Goal: Task Accomplishment & Management: Use online tool/utility

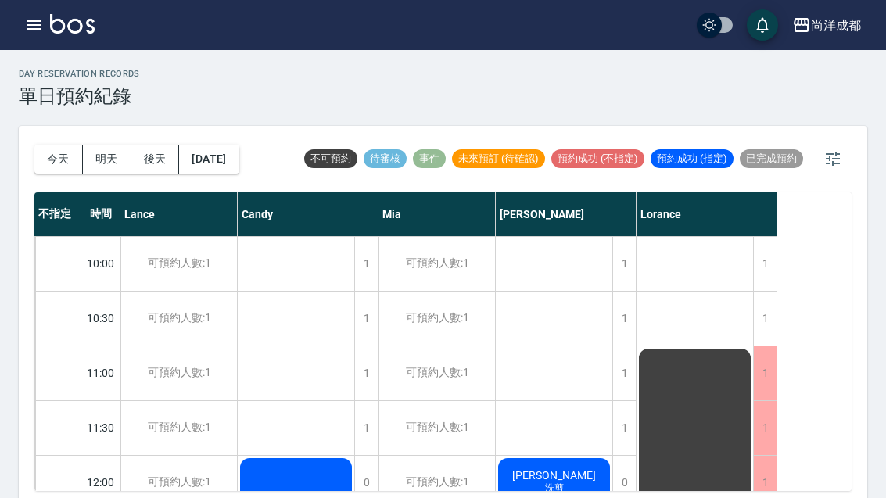
click at [49, 163] on button "今天" at bounding box center [58, 159] width 48 height 29
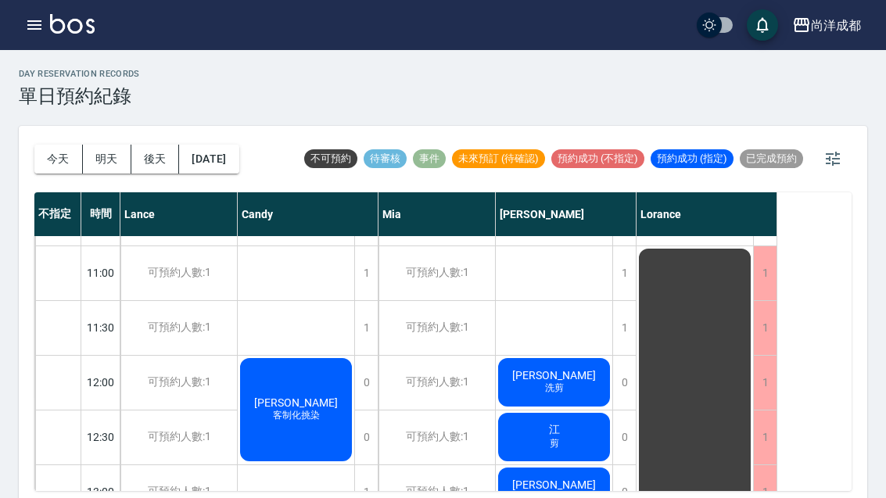
scroll to position [104, 0]
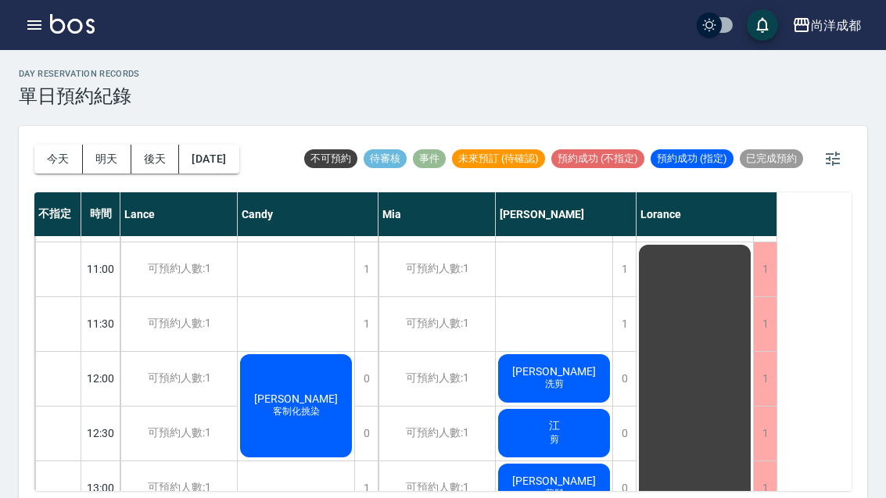
click at [289, 394] on span "黃宸晞" at bounding box center [296, 398] width 90 height 13
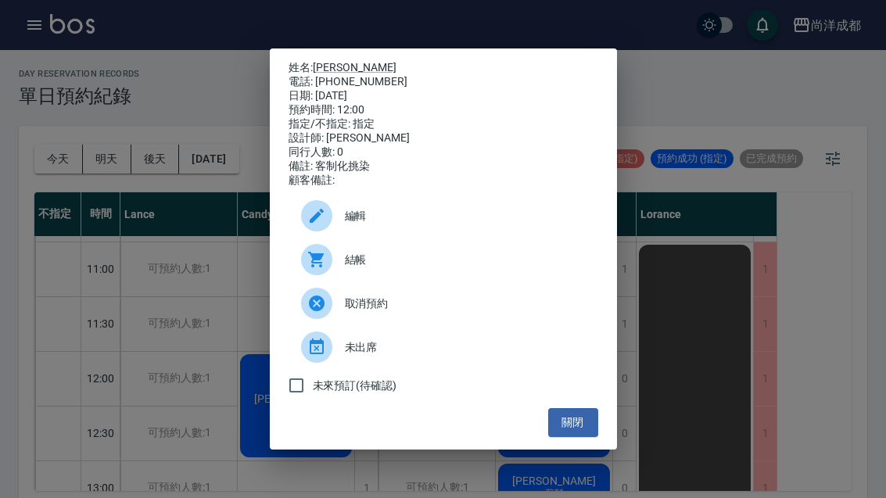
click at [579, 437] on button "關閉" at bounding box center [573, 422] width 50 height 29
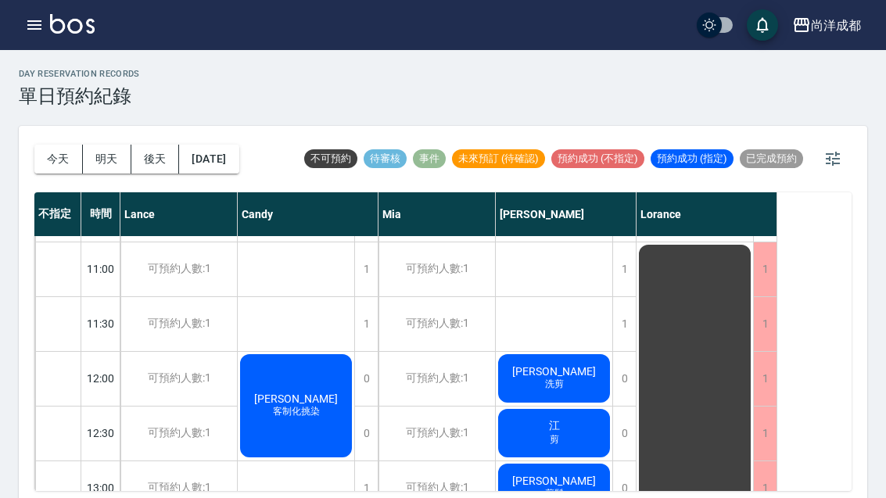
click at [577, 371] on div "王薇慈 洗剪" at bounding box center [554, 378] width 116 height 53
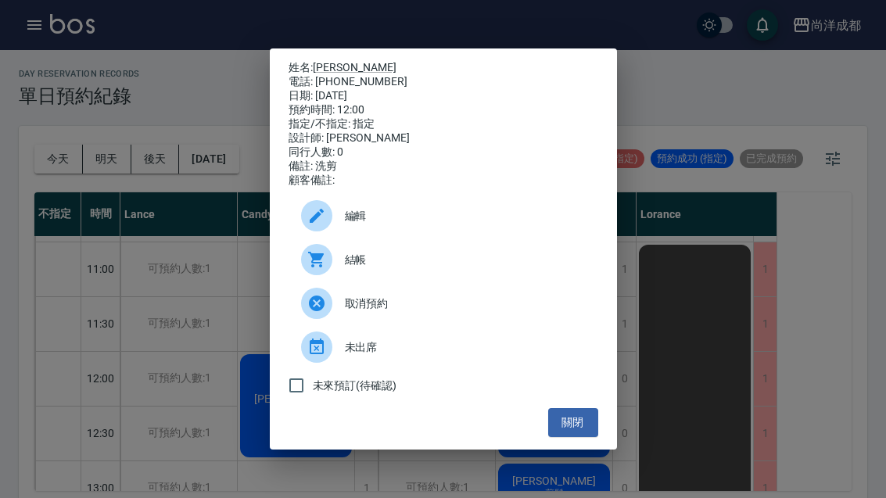
click at [582, 435] on button "關閉" at bounding box center [573, 422] width 50 height 29
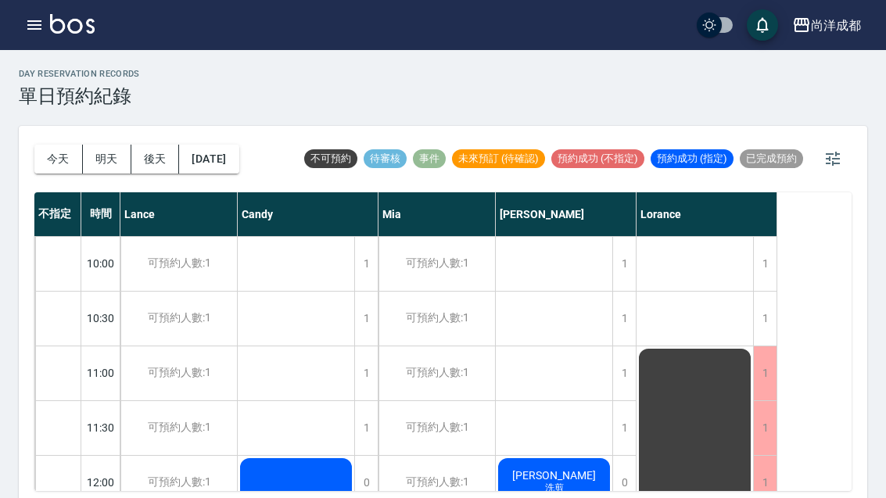
scroll to position [0, 0]
click at [62, 163] on button "今天" at bounding box center [58, 159] width 48 height 29
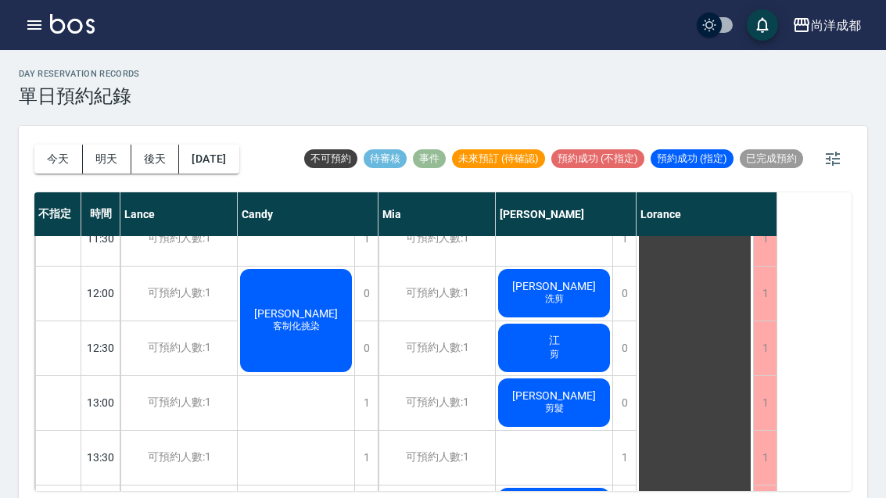
scroll to position [217, 0]
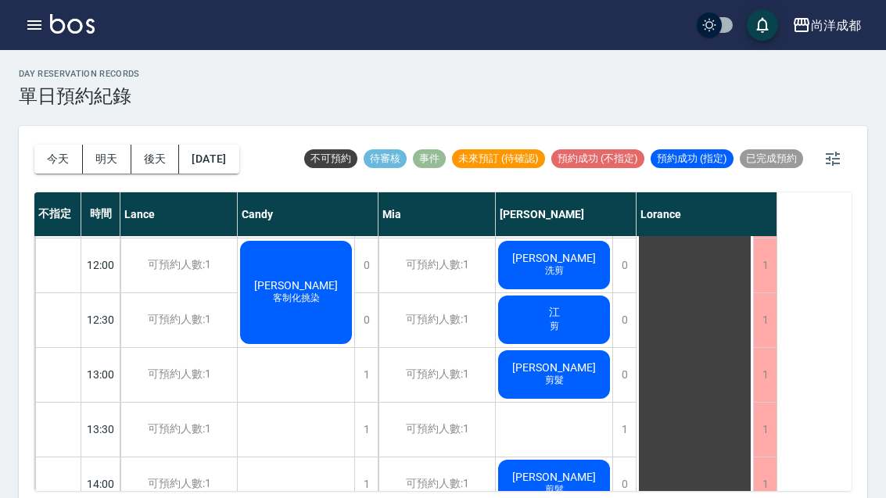
click at [583, 310] on div "江 剪" at bounding box center [554, 319] width 116 height 53
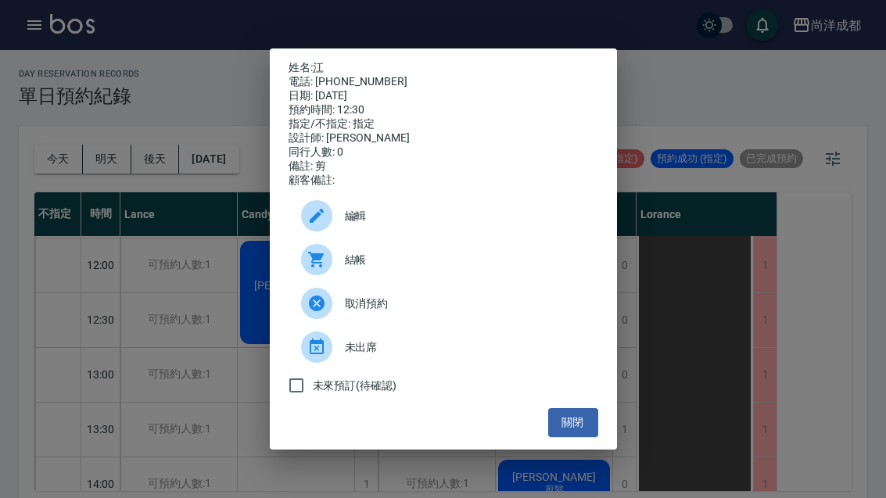
click at [737, 223] on div "姓名: 江 電話: 0922383931 日期: 2025/09/22 預約時間: 12:30 指定/不指定: 指定 設計師: Benny 同行人數: 0 備…" at bounding box center [443, 249] width 886 height 498
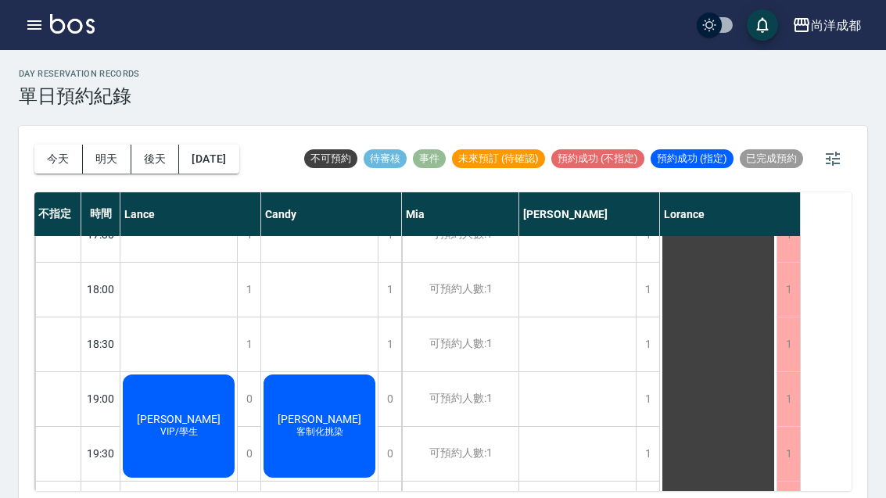
scroll to position [849, 0]
click at [327, 423] on span "[PERSON_NAME]" at bounding box center [319, 420] width 90 height 13
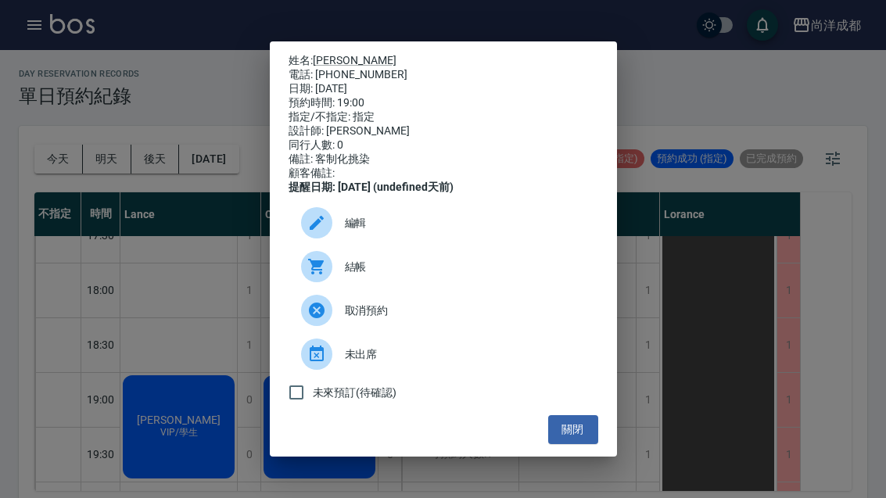
click at [344, 54] on link "[PERSON_NAME]" at bounding box center [355, 60] width 84 height 13
click at [582, 444] on button "關閉" at bounding box center [573, 429] width 50 height 29
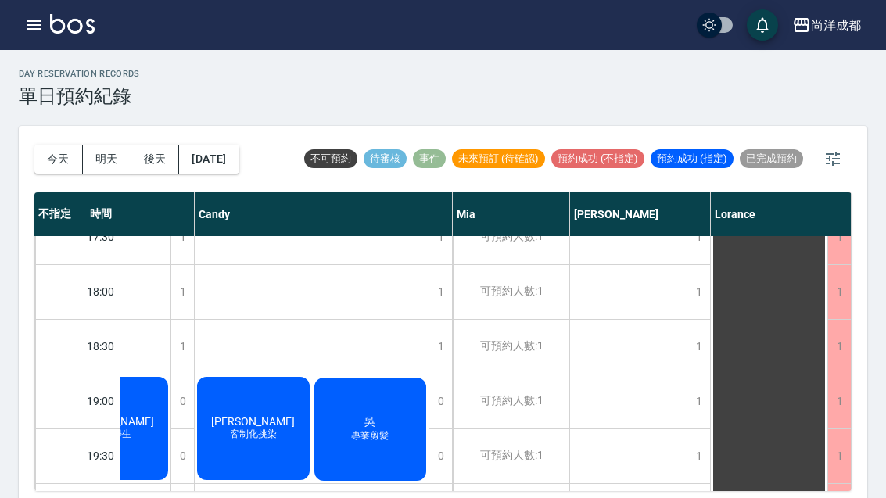
click at [55, 160] on button "今天" at bounding box center [58, 159] width 48 height 29
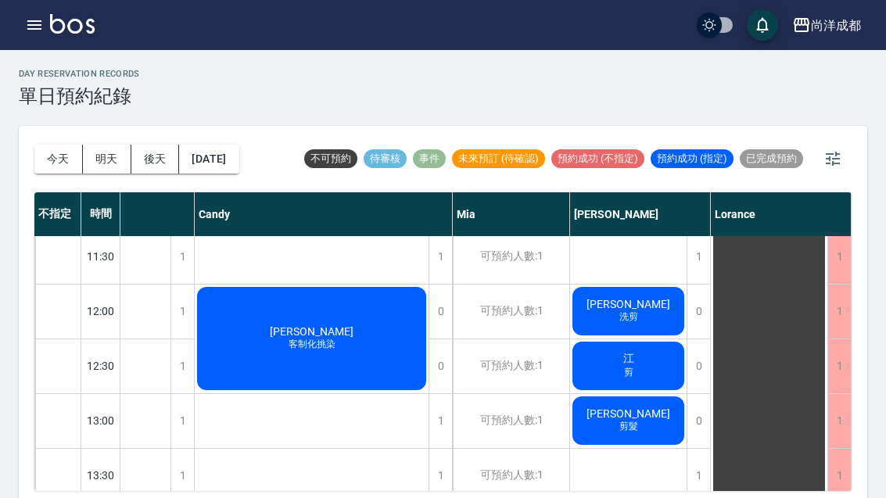
scroll to position [171, 66]
click at [666, 435] on div "蘇怡安 剪髮" at bounding box center [628, 420] width 116 height 53
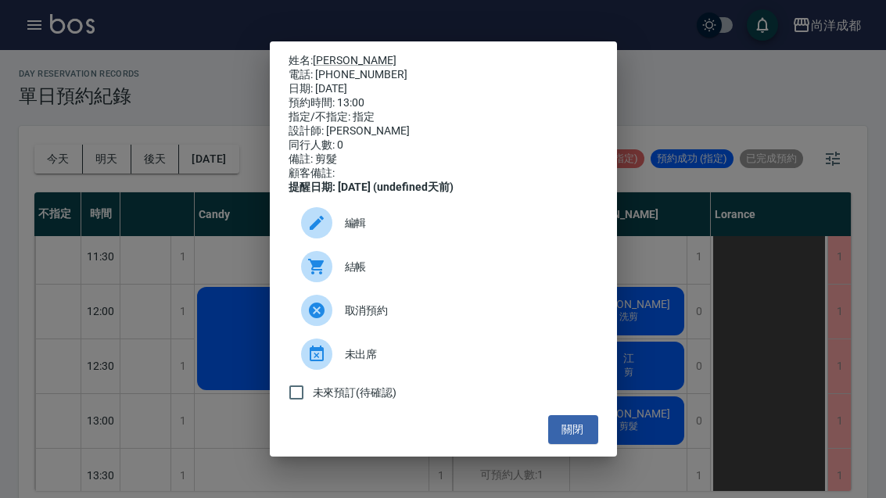
click at [564, 444] on button "關閉" at bounding box center [573, 429] width 50 height 29
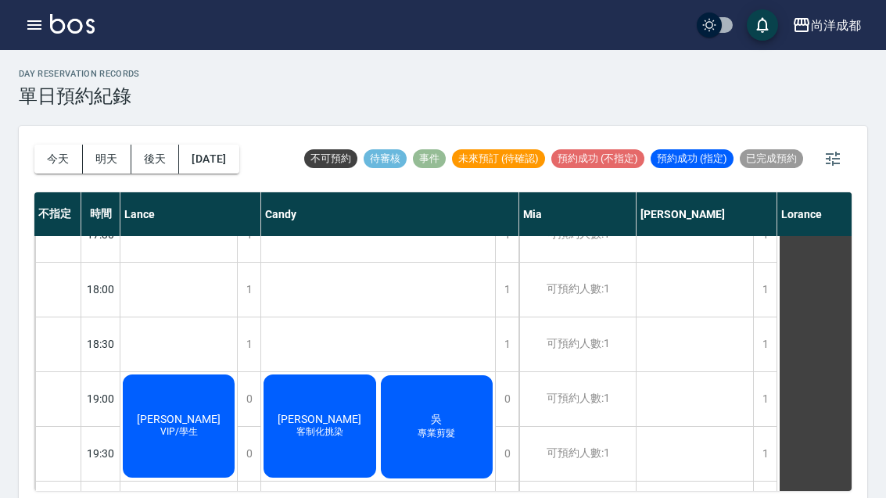
scroll to position [849, 0]
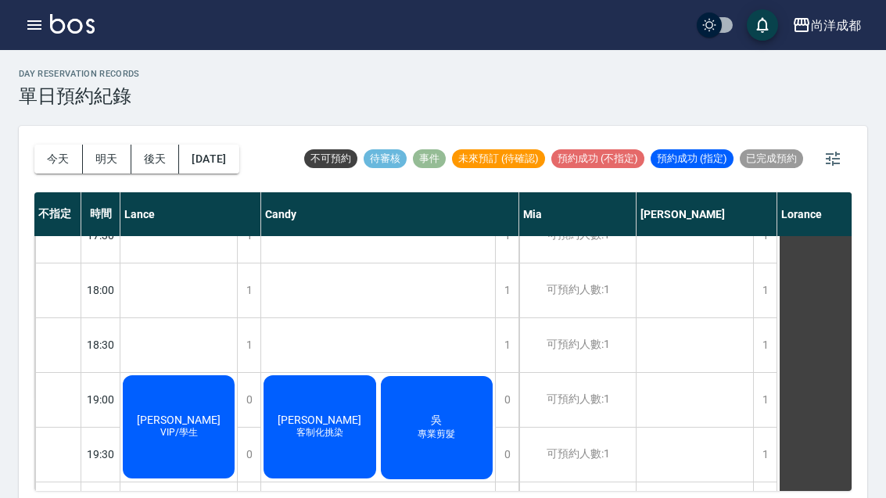
click at [53, 151] on button "今天" at bounding box center [58, 159] width 48 height 29
click at [55, 154] on button "今天" at bounding box center [58, 159] width 48 height 29
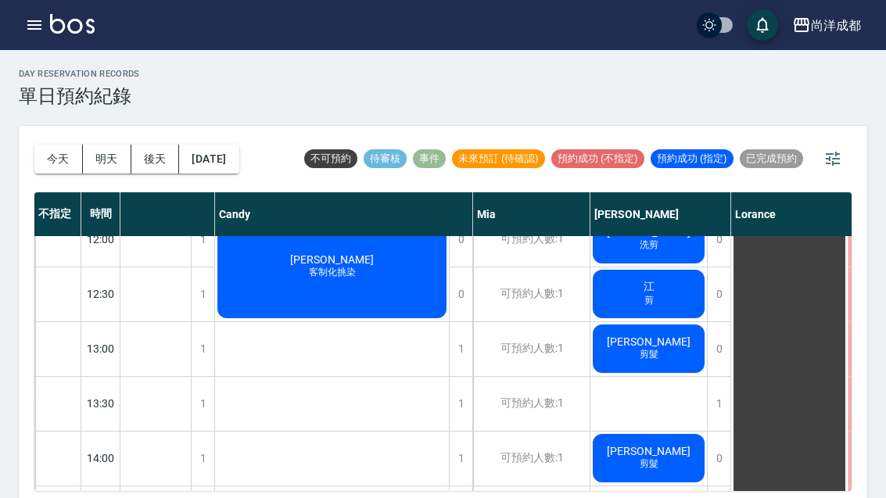
scroll to position [242, 46]
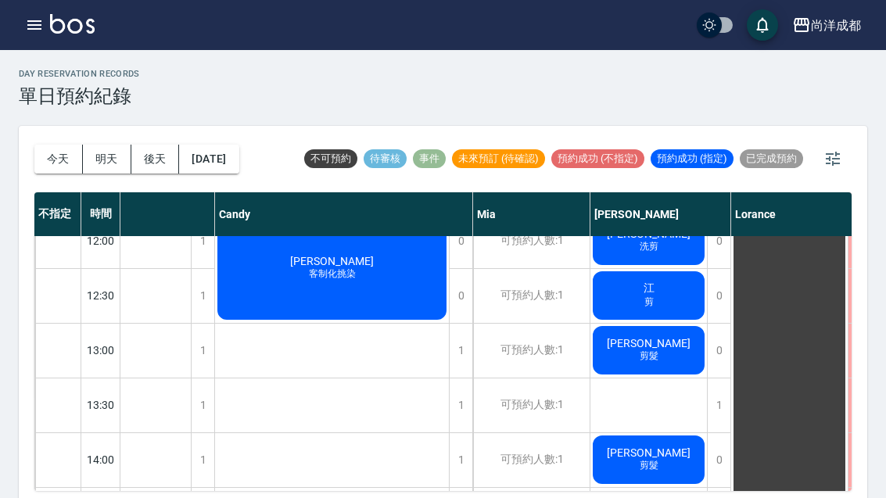
click at [628, 349] on div "蘇怡安 剪髮" at bounding box center [648, 350] width 116 height 53
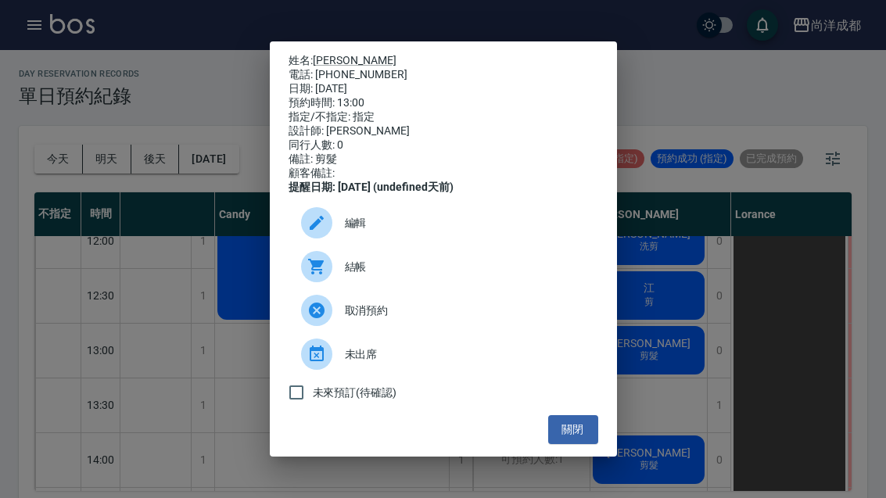
click at [320, 54] on link "蘇怡安" at bounding box center [355, 60] width 84 height 13
click at [568, 442] on button "關閉" at bounding box center [573, 429] width 50 height 29
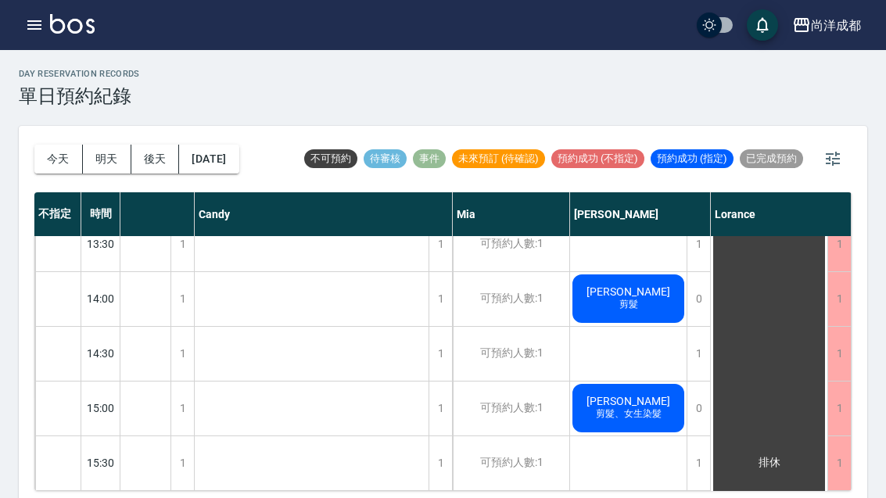
scroll to position [403, 66]
click at [604, 305] on div "簡育儒 剪髮" at bounding box center [628, 297] width 116 height 53
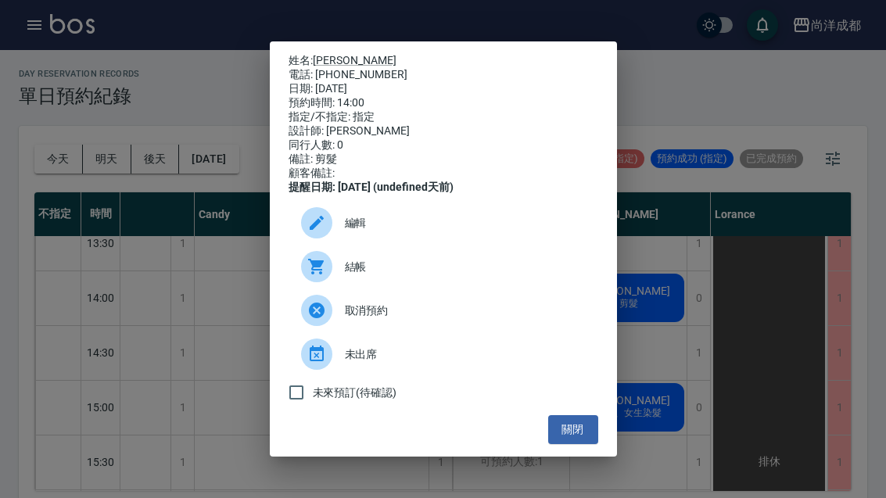
click at [327, 54] on link "簡育儒" at bounding box center [355, 60] width 84 height 13
click at [664, 360] on div "姓名: 簡育儒 電話: 0915722222 日期: 2025/09/22 預約時間: 14:00 指定/不指定: 指定 設計師: Benny 同行人數: 0…" at bounding box center [443, 249] width 886 height 498
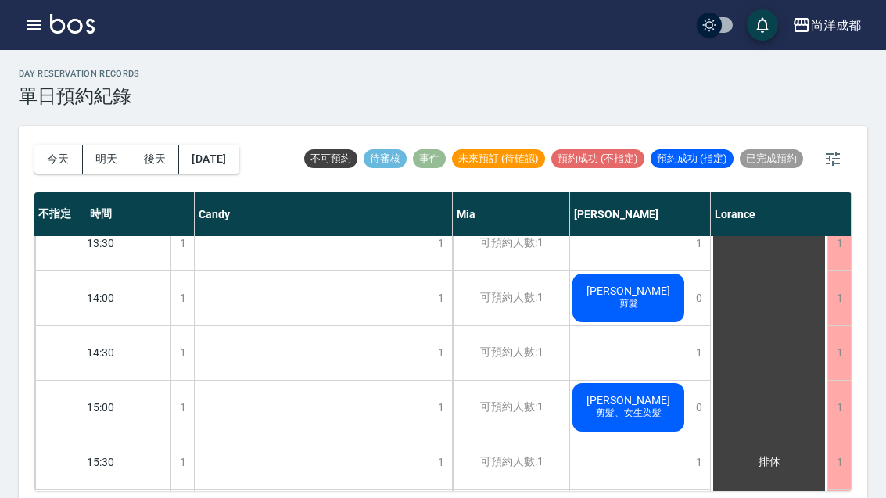
click at [640, 404] on span "蘇珮玉" at bounding box center [628, 400] width 90 height 13
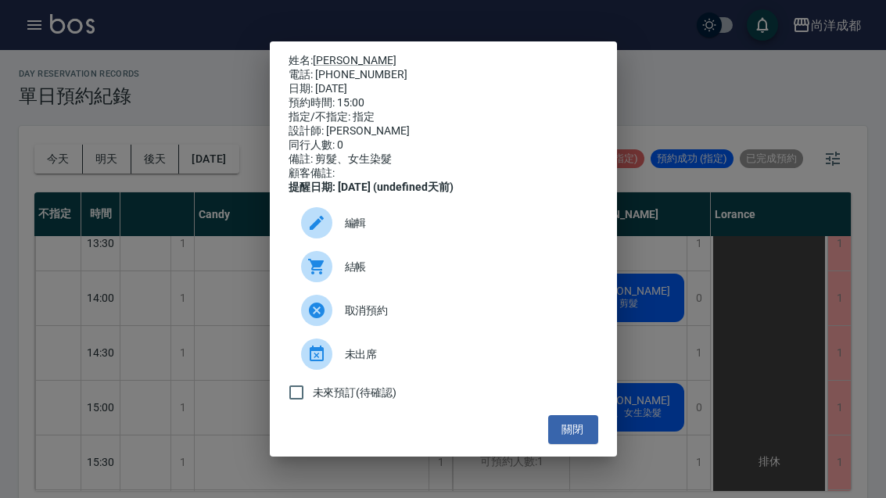
click at [330, 54] on link "蘇珮玉" at bounding box center [355, 60] width 84 height 13
click at [323, 54] on link "蘇珮玉" at bounding box center [355, 60] width 84 height 13
click at [656, 246] on div "姓名: 蘇珮玉 電話: 0933826150 日期: 2025/09/22 預約時間: 15:00 指定/不指定: 指定 設計師: Benny 同行人數: 0…" at bounding box center [443, 249] width 886 height 498
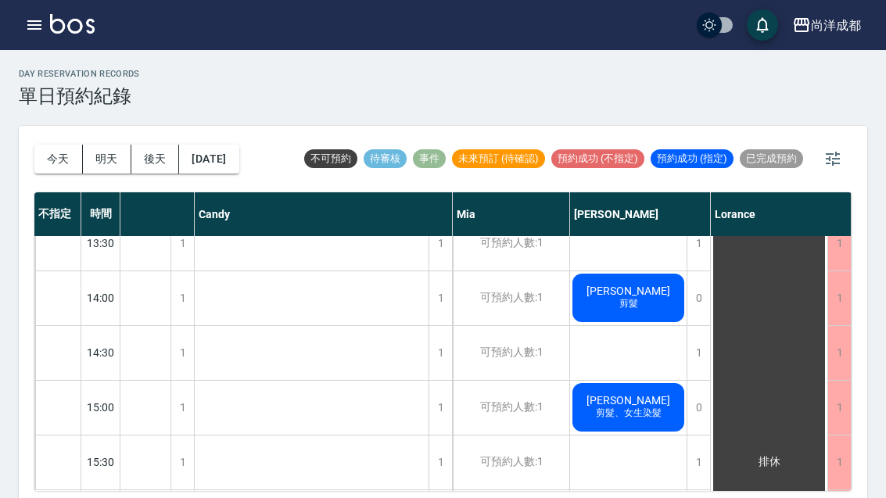
click at [647, 321] on div "簡育儒 剪髮" at bounding box center [628, 297] width 116 height 53
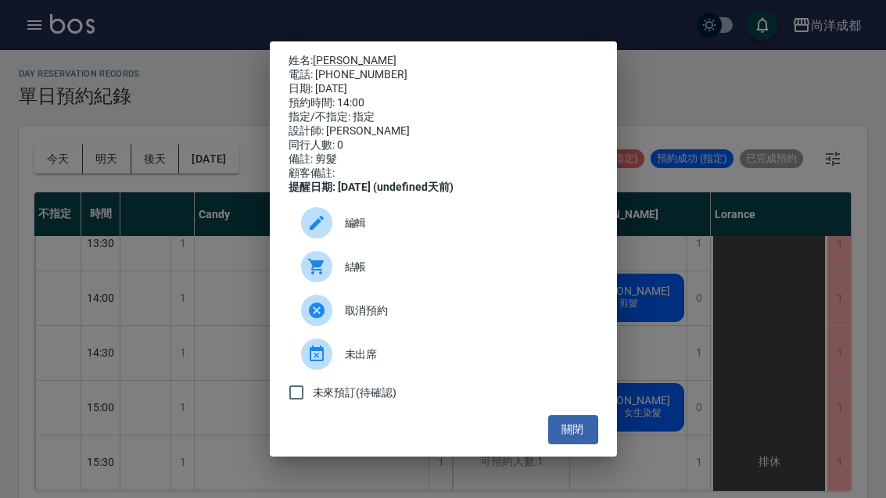
click at [676, 343] on div "姓名: 簡育儒 電話: 0915722222 日期: 2025/09/22 預約時間: 14:00 指定/不指定: 指定 設計師: Benny 同行人數: 0…" at bounding box center [443, 249] width 886 height 498
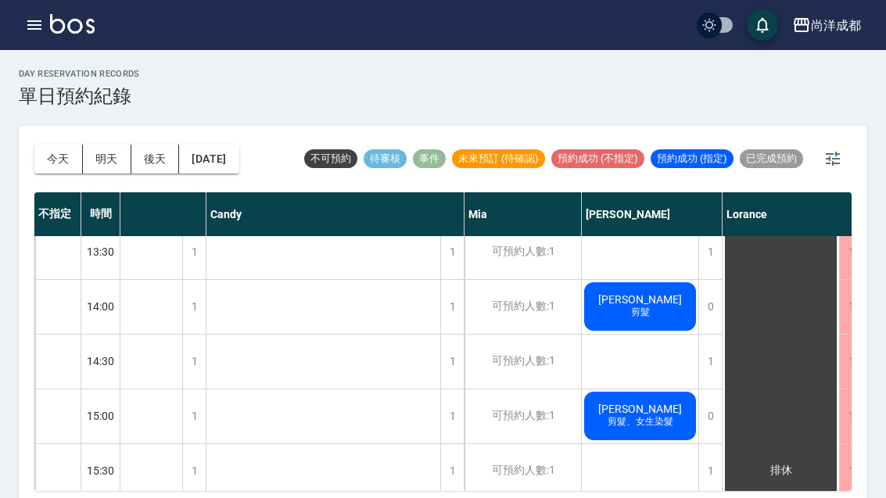
scroll to position [399, 53]
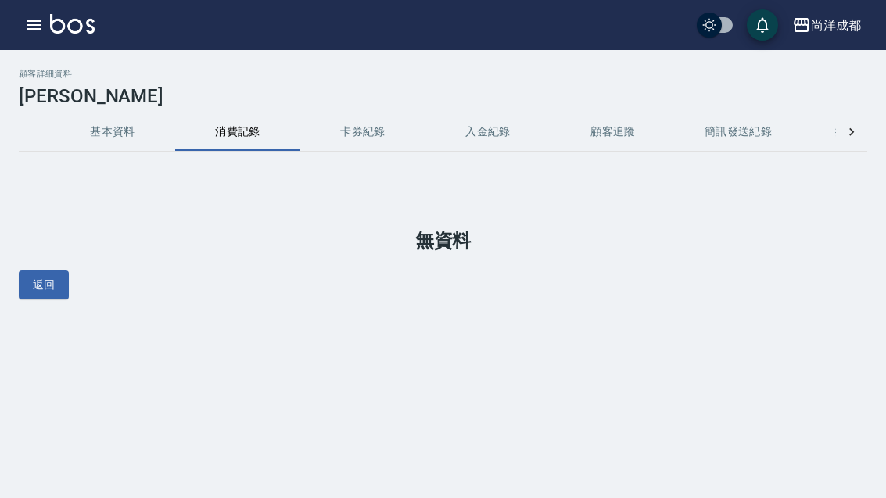
click at [134, 124] on button "基本資料" at bounding box center [112, 132] width 125 height 38
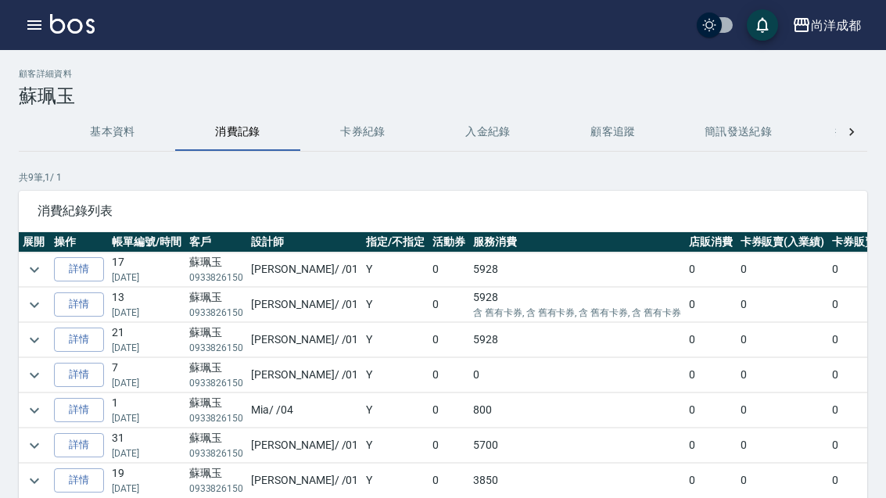
click at [77, 267] on link "詳情" at bounding box center [79, 269] width 50 height 24
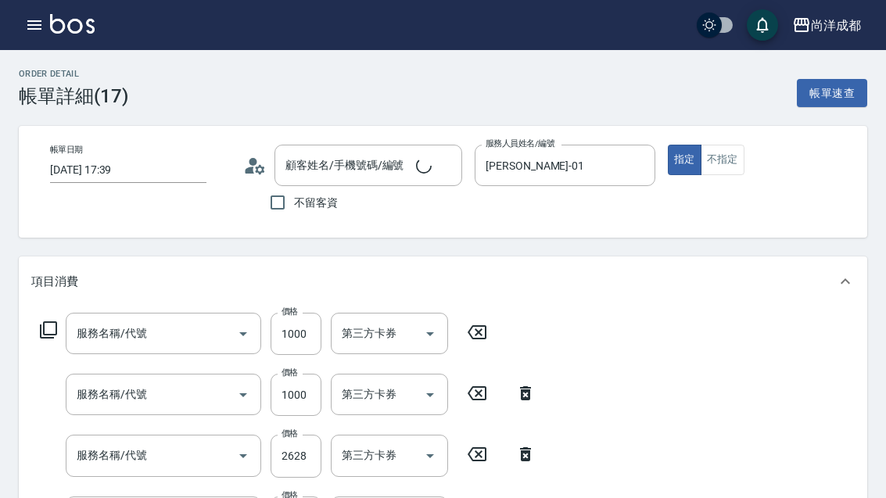
type input "2025/08/08 17:39"
type input "Benny-01"
type input "蘇珮玉/0933826150/"
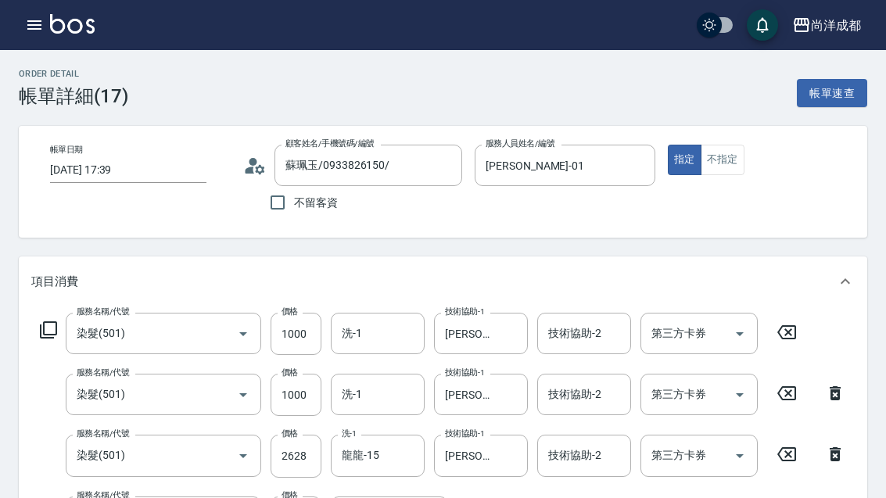
type input "染髮(501)"
type input "剪髮(401)"
